Goal: Transaction & Acquisition: Book appointment/travel/reservation

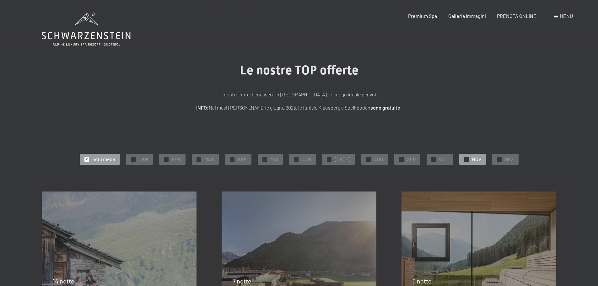
click at [468, 156] on div "✓ NOV" at bounding box center [472, 159] width 27 height 11
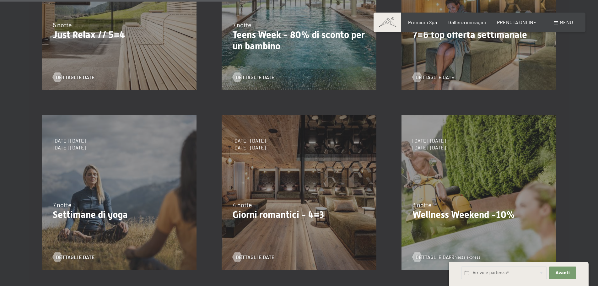
scroll to position [283, 0]
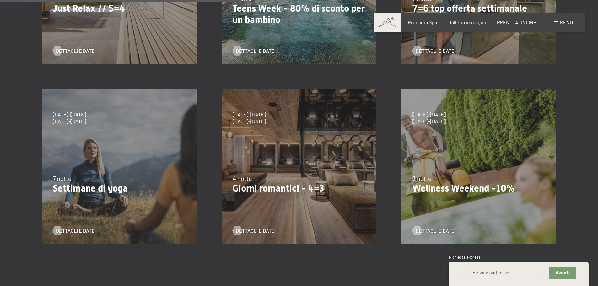
click at [265, 200] on div "[DATE]-[DATE] [DATE]-[DATE] [DATE]-[DATE] [DATE]-[DATE] [DATE]-[DATE] [DATE]-[D…" at bounding box center [299, 166] width 180 height 180
click at [258, 230] on span "Dettagli e Date" at bounding box center [261, 230] width 39 height 7
click at [483, 186] on p "Wellness Weekend -10%" at bounding box center [478, 188] width 133 height 11
click at [441, 232] on span "Dettagli e Date" at bounding box center [441, 230] width 39 height 7
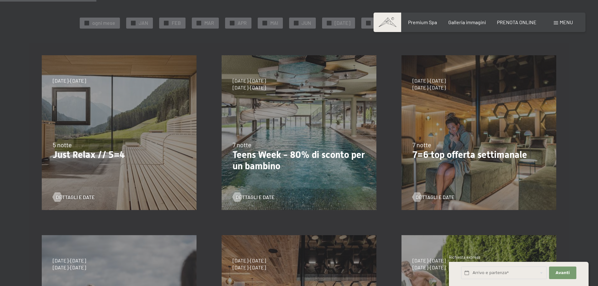
scroll to position [0, 0]
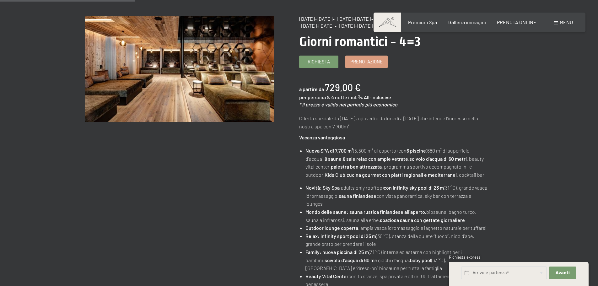
scroll to position [31, 0]
